Goal: Task Accomplishment & Management: Complete application form

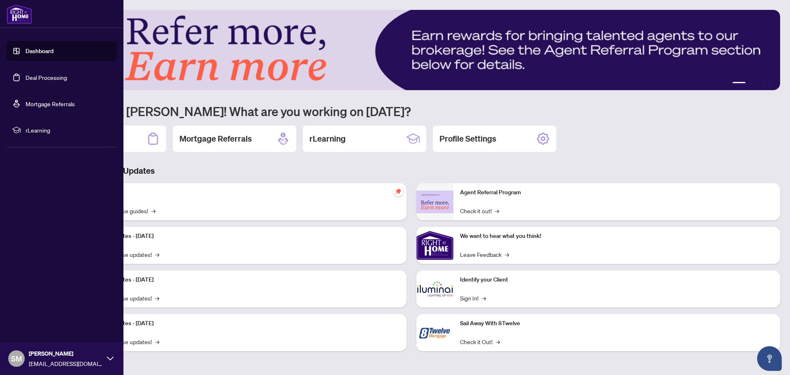
click at [26, 50] on link "Dashboard" at bounding box center [40, 50] width 28 height 7
click at [26, 75] on link "Deal Processing" at bounding box center [47, 77] width 42 height 7
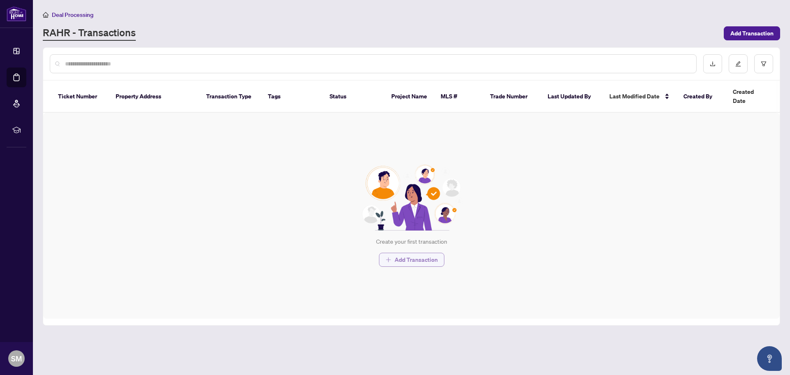
click at [405, 253] on span "Add Transaction" at bounding box center [416, 259] width 43 height 13
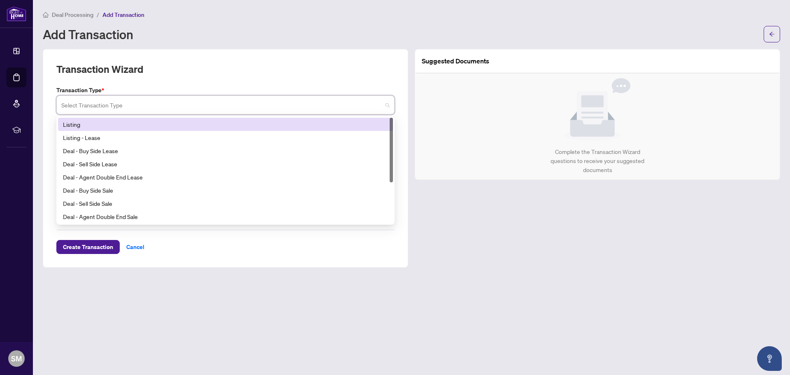
click at [90, 105] on input "search" at bounding box center [221, 106] width 321 height 18
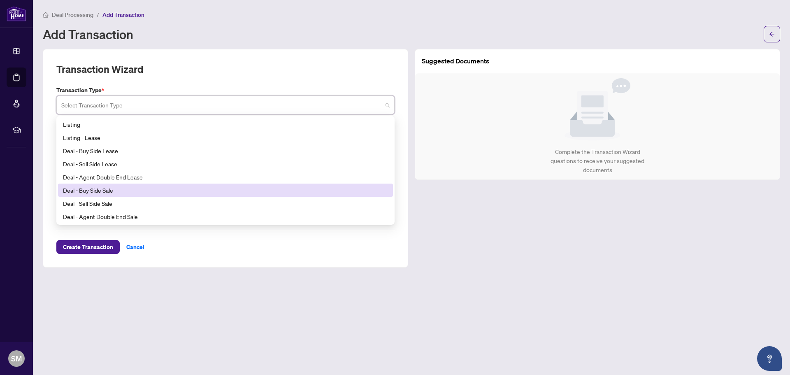
click at [92, 191] on div "Deal - Buy Side Sale" at bounding box center [225, 190] width 325 height 9
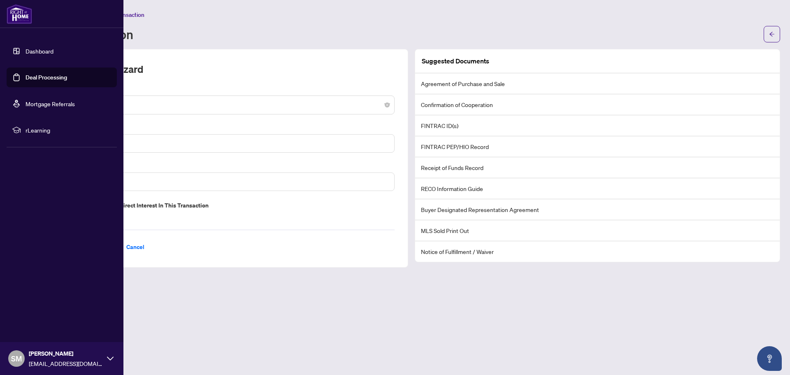
click at [34, 80] on link "Deal Processing" at bounding box center [47, 77] width 42 height 7
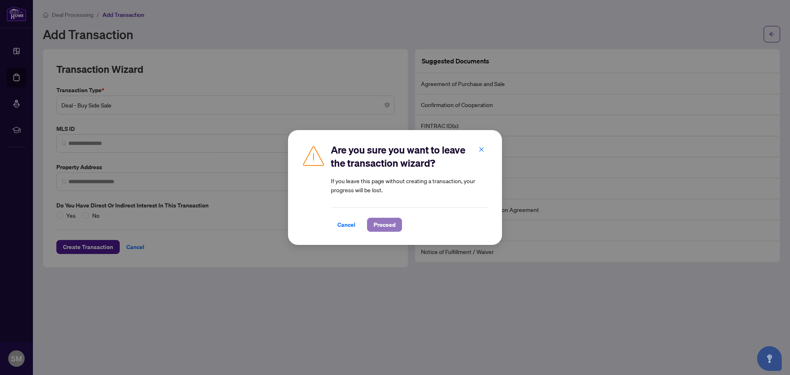
click at [388, 222] on span "Proceed" at bounding box center [385, 224] width 22 height 13
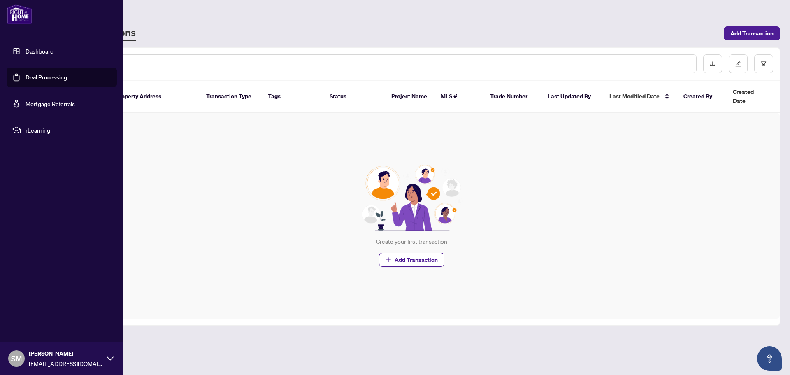
click at [26, 50] on link "Dashboard" at bounding box center [40, 50] width 28 height 7
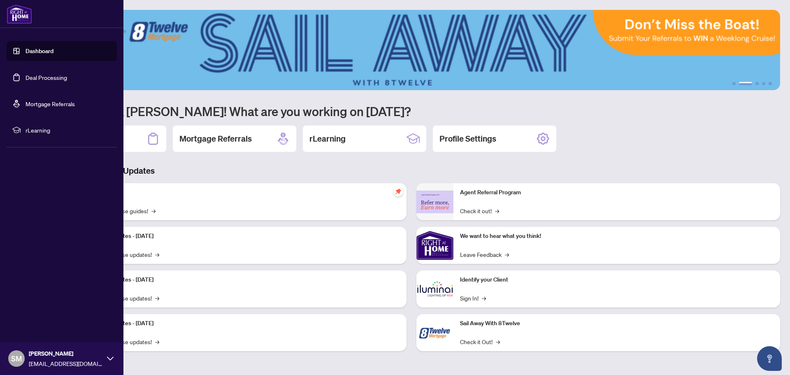
click at [26, 76] on link "Deal Processing" at bounding box center [47, 77] width 42 height 7
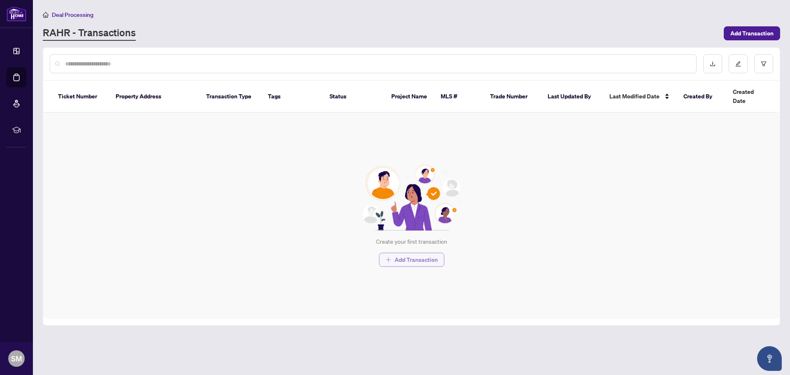
click at [389, 257] on icon "plus" at bounding box center [389, 260] width 6 height 6
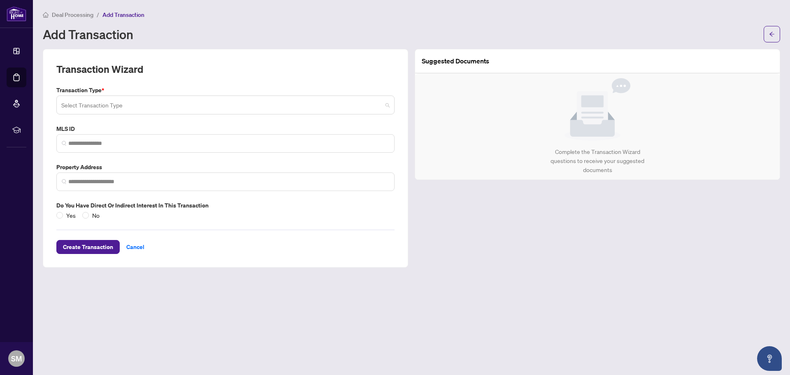
click at [121, 105] on input "search" at bounding box center [221, 106] width 321 height 18
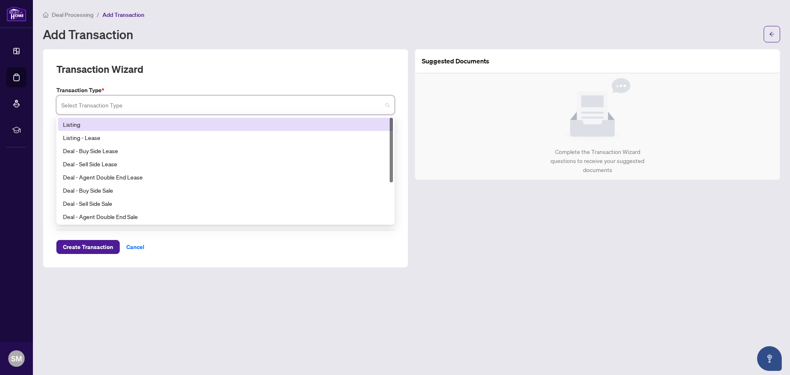
click at [86, 121] on div "Listing" at bounding box center [225, 124] width 325 height 9
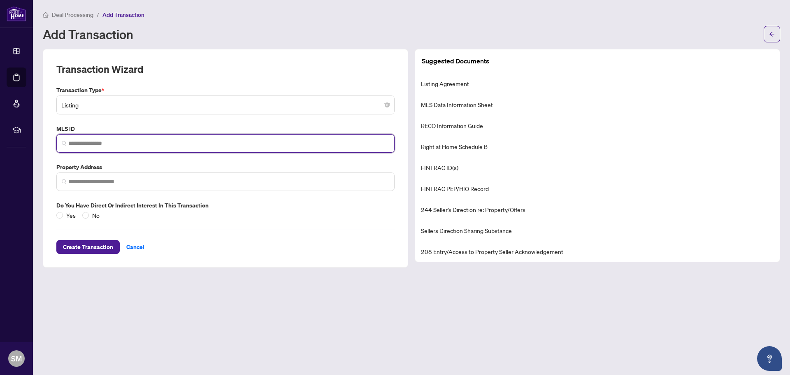
click at [90, 142] on input "search" at bounding box center [228, 143] width 321 height 9
